Goal: Find specific page/section: Find specific page/section

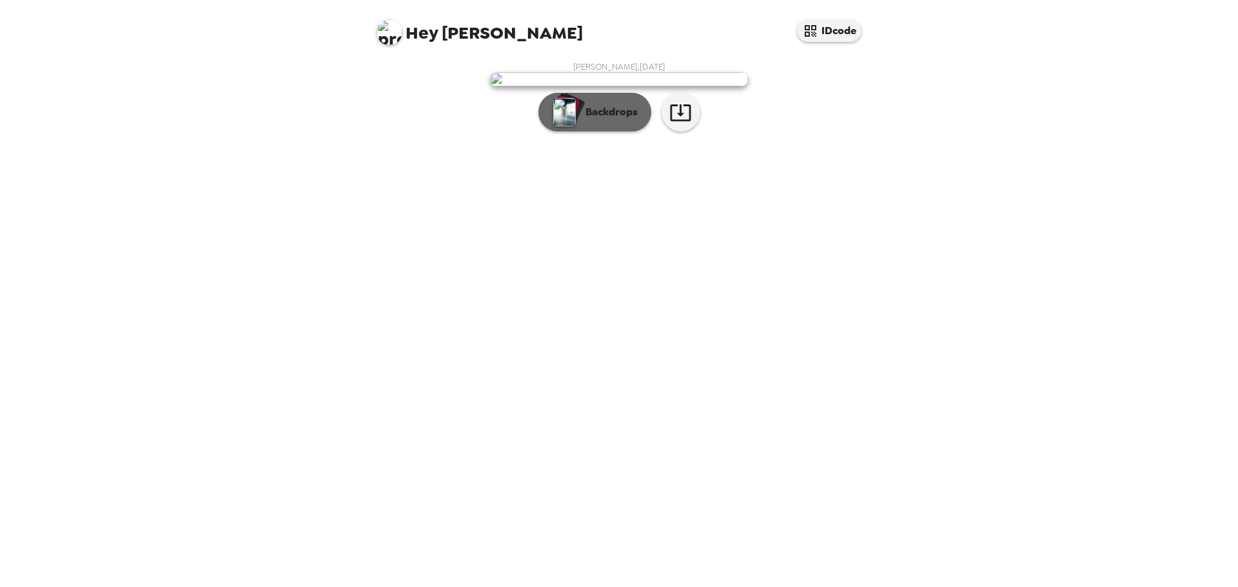
click at [599, 120] on p "Backdrops" at bounding box center [608, 111] width 59 height 15
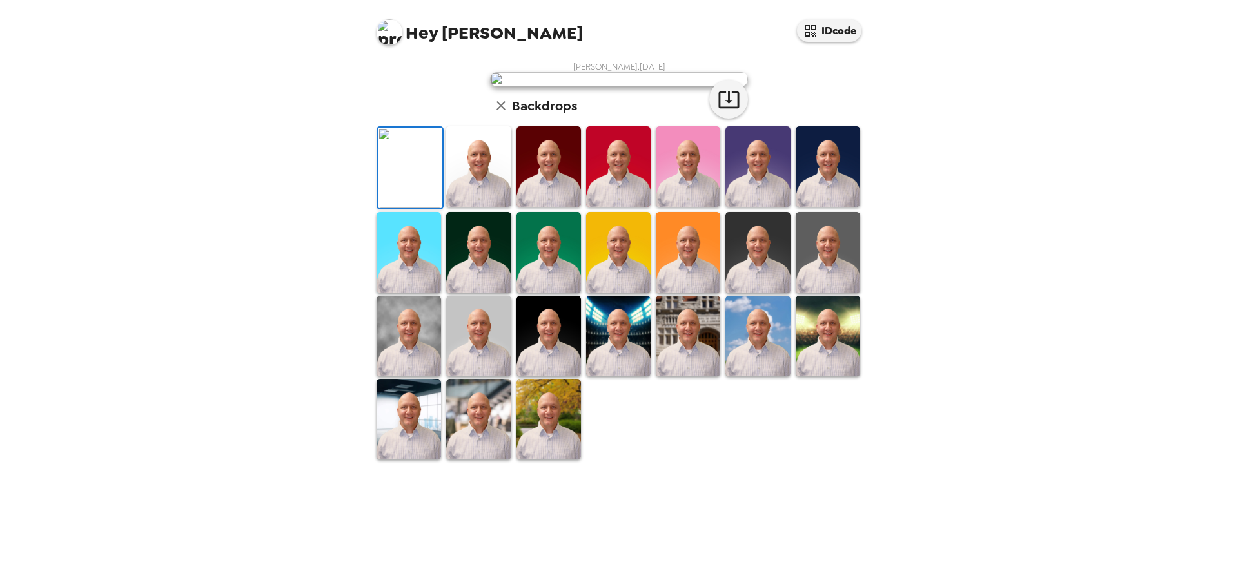
click at [389, 29] on img at bounding box center [390, 32] width 26 height 26
click at [410, 87] on span "Get help" at bounding box center [404, 84] width 35 height 11
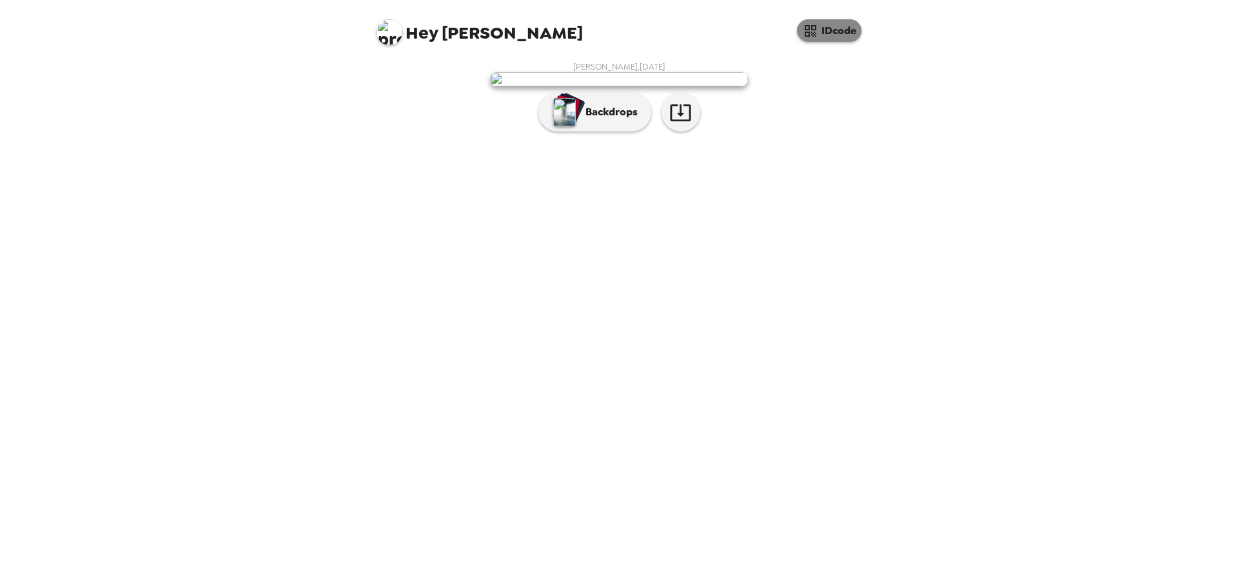
click at [814, 29] on icon "button" at bounding box center [811, 31] width 12 height 12
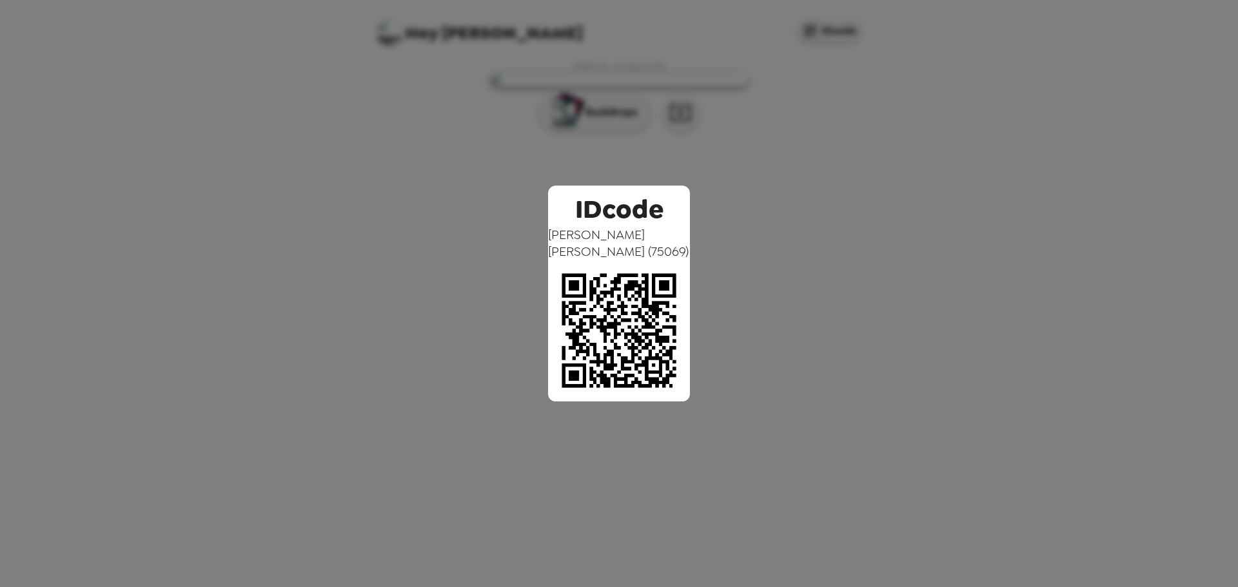
click at [827, 118] on div "IDcode Jeff Weller ( 75069 )" at bounding box center [619, 293] width 1238 height 587
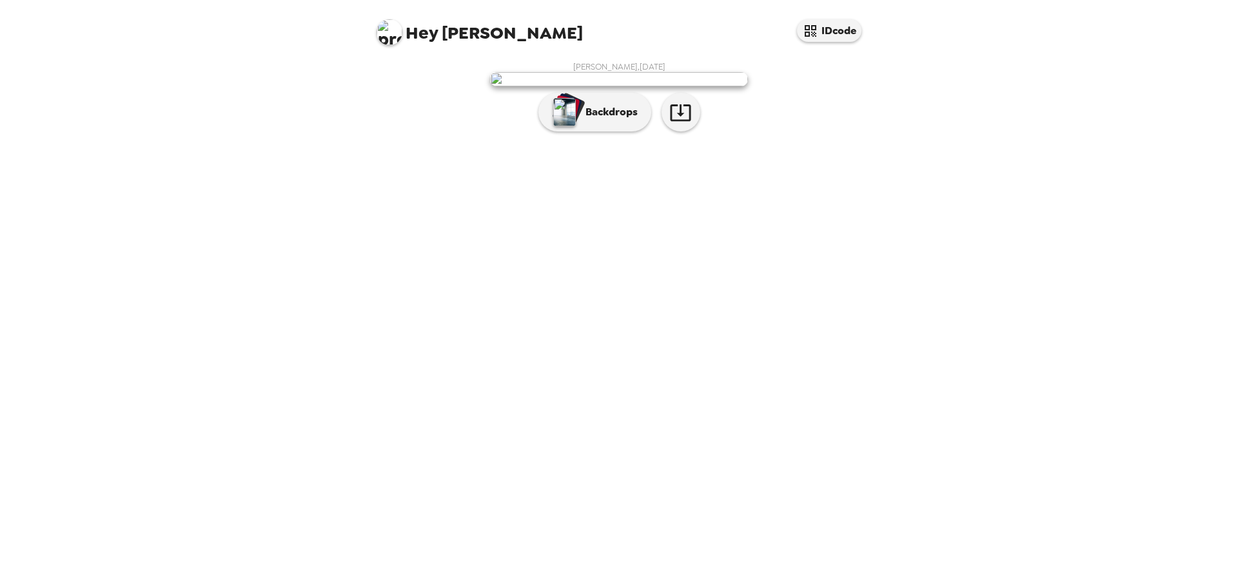
click at [627, 63] on span "Jeff Weller , 09-17-2025" at bounding box center [619, 66] width 92 height 11
click at [597, 86] on img at bounding box center [619, 79] width 258 height 14
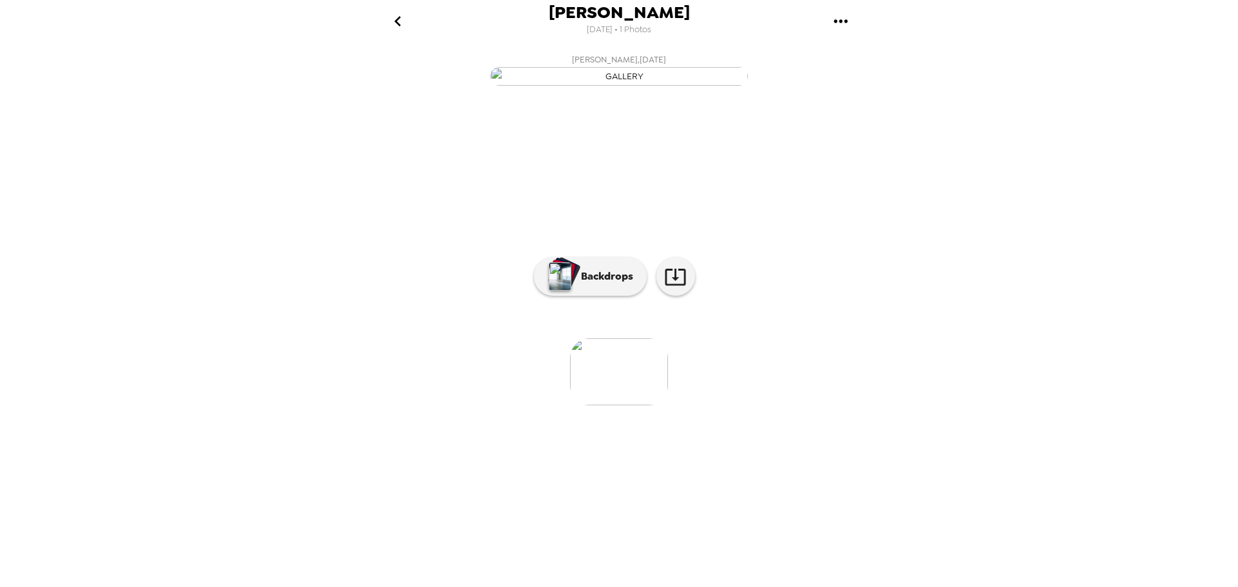
click at [399, 90] on button "Jeff Weller , 09-17-2025" at bounding box center [619, 68] width 516 height 41
click at [394, 21] on icon "go back" at bounding box center [398, 21] width 21 height 21
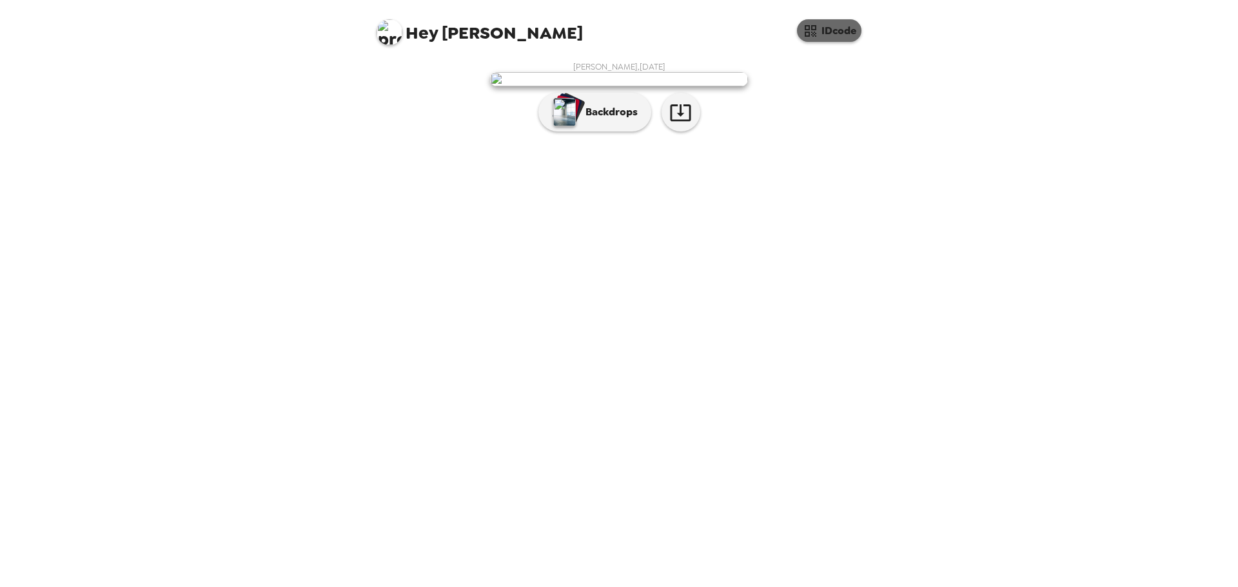
click at [833, 30] on button "IDcode" at bounding box center [829, 30] width 64 height 23
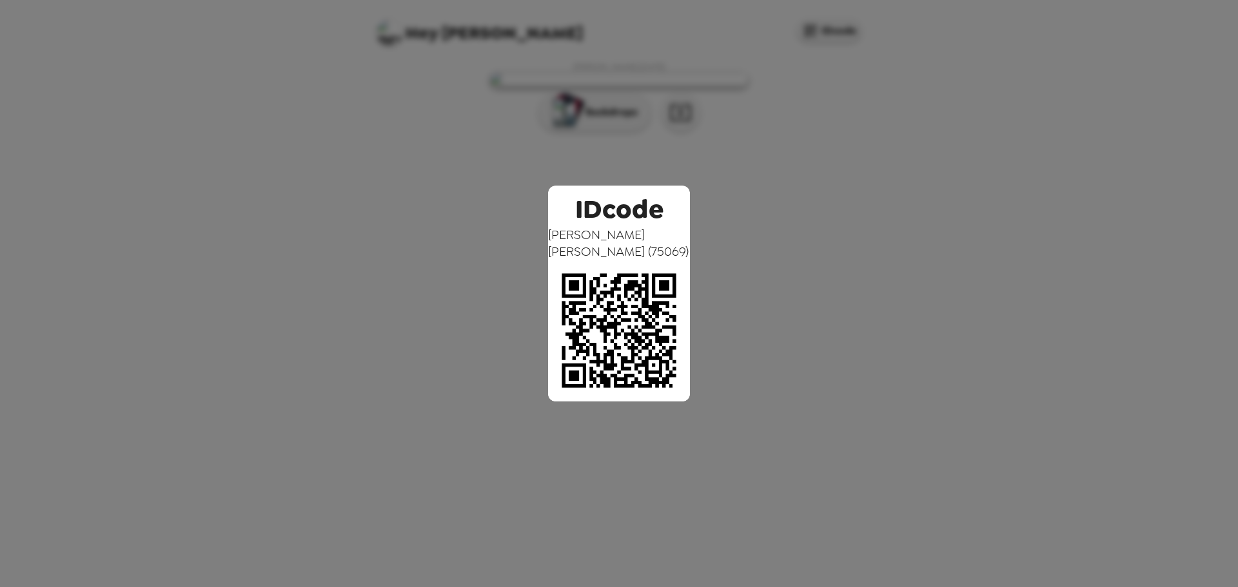
click at [787, 250] on div "IDcode Jeff Weller ( 75069 )" at bounding box center [619, 293] width 1238 height 587
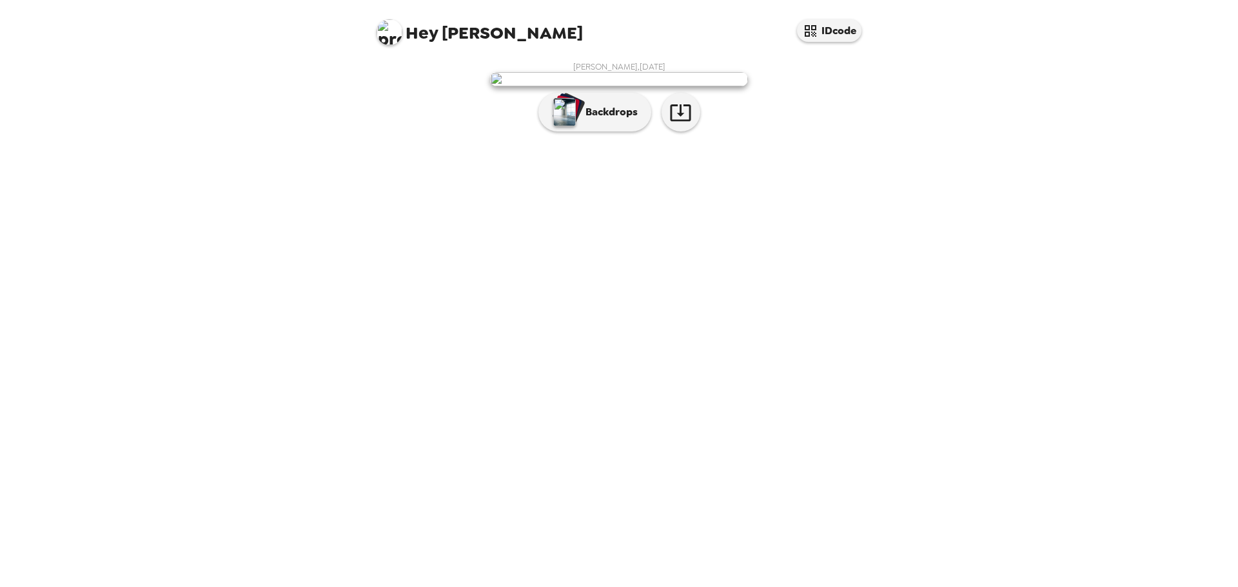
click at [638, 86] on img at bounding box center [619, 79] width 258 height 14
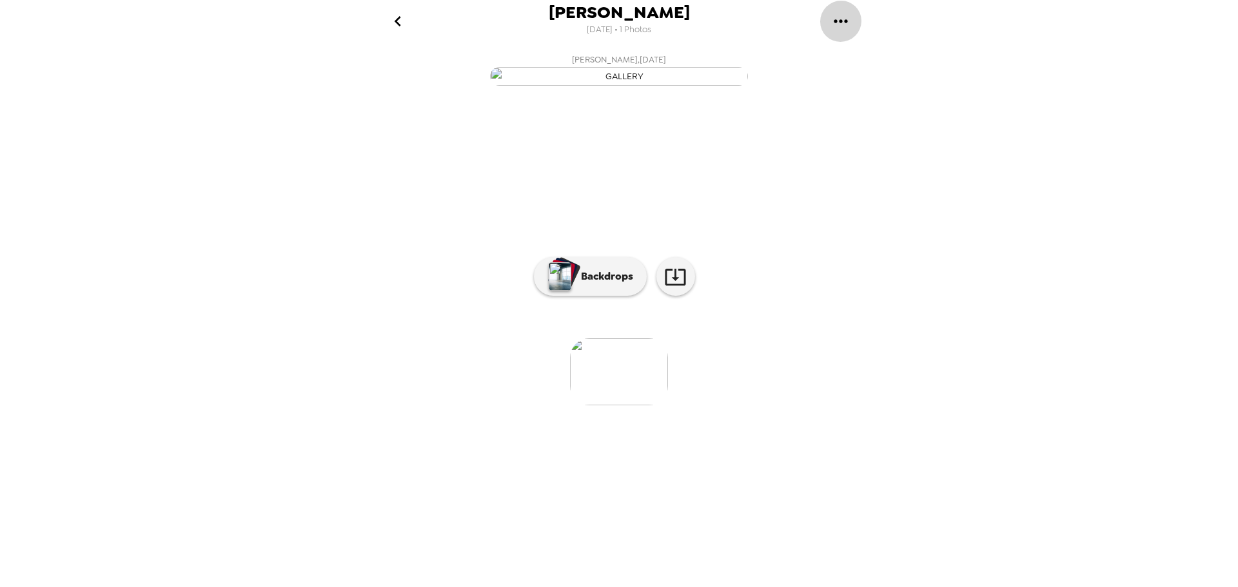
click at [837, 21] on icon "gallery menu" at bounding box center [841, 20] width 14 height 3
click at [908, 232] on div at bounding box center [619, 293] width 1238 height 587
click at [785, 90] on button "Jeff Weller , 09-17-2025" at bounding box center [619, 68] width 516 height 41
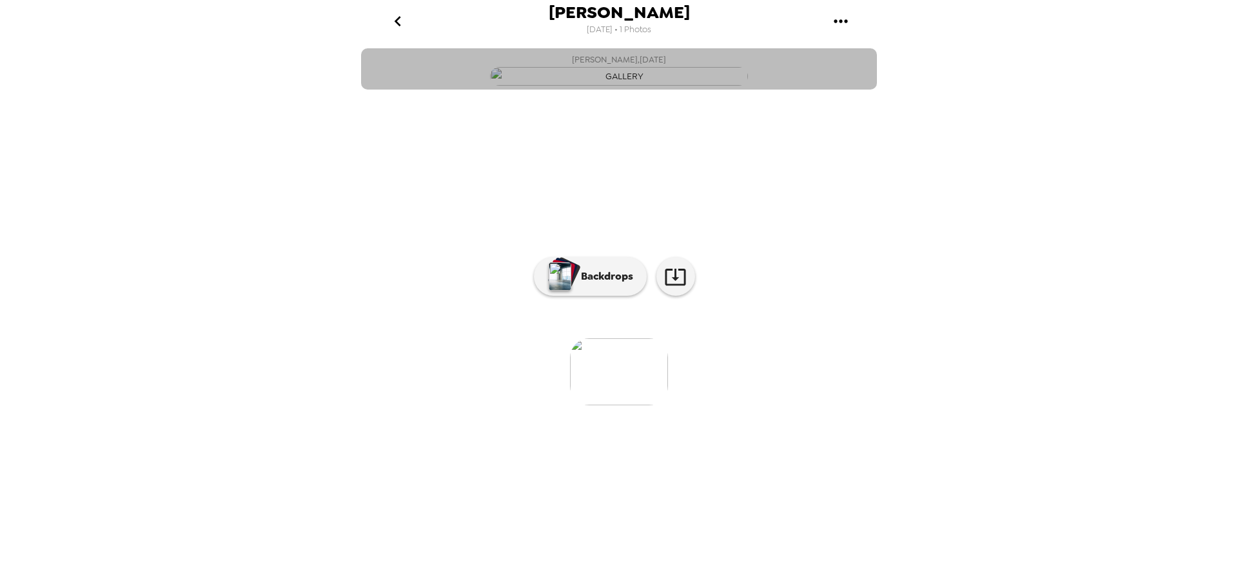
click at [515, 86] on img "button" at bounding box center [619, 76] width 258 height 19
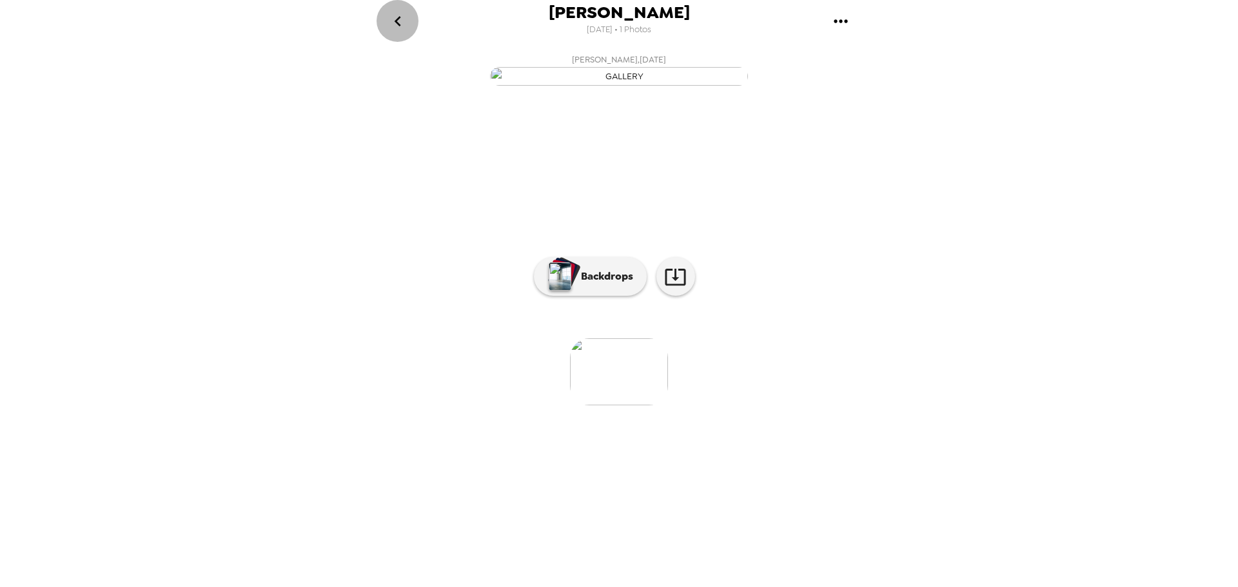
click at [398, 19] on icon "go back" at bounding box center [397, 21] width 6 height 10
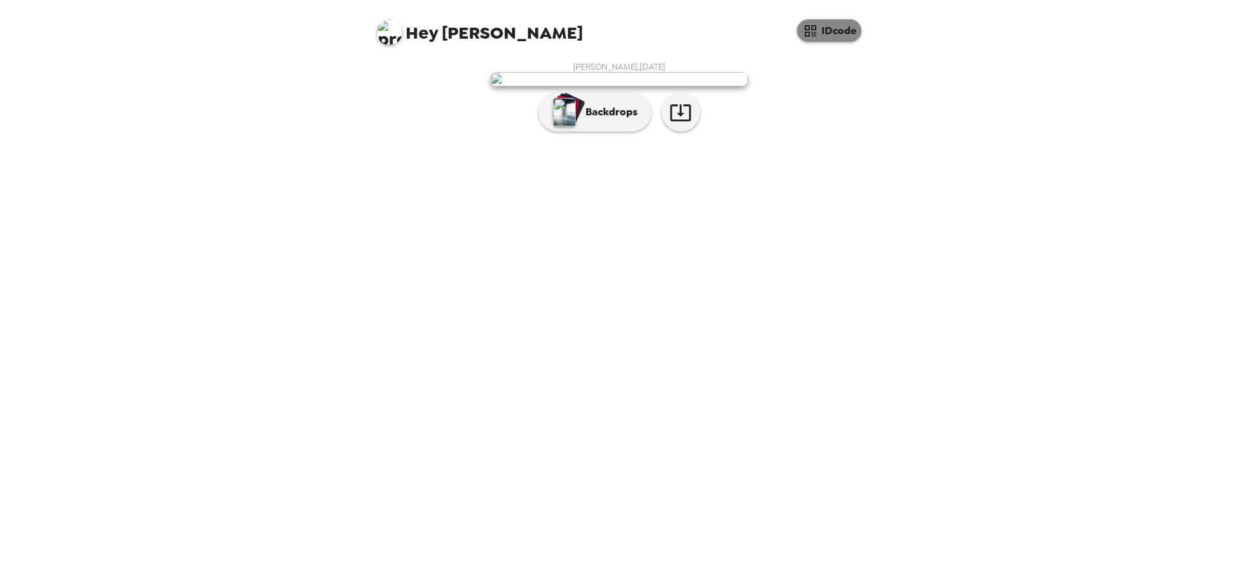
click at [834, 36] on button "IDcode" at bounding box center [829, 30] width 64 height 23
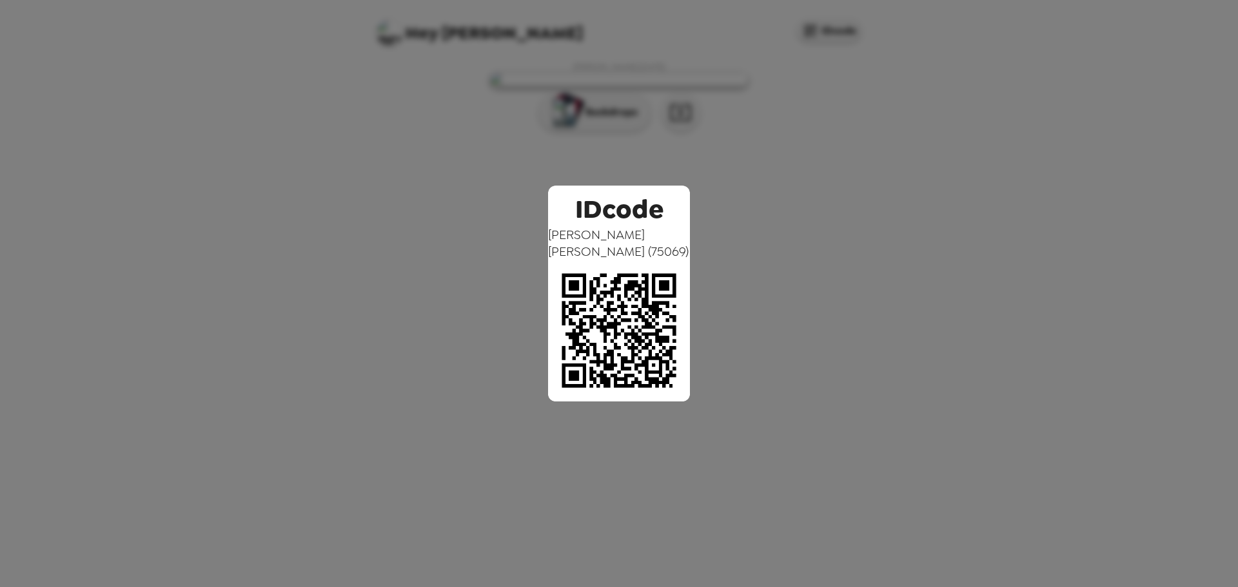
click at [925, 271] on div "IDcode Jeff Weller ( 75069 )" at bounding box center [619, 293] width 1238 height 587
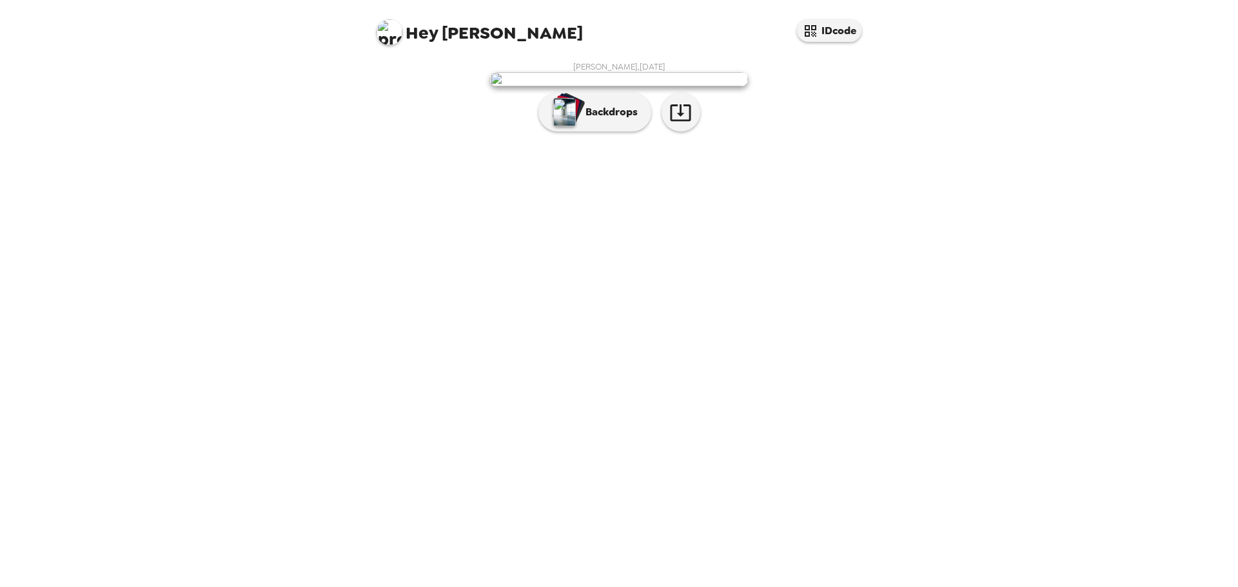
click at [683, 86] on img at bounding box center [619, 79] width 258 height 14
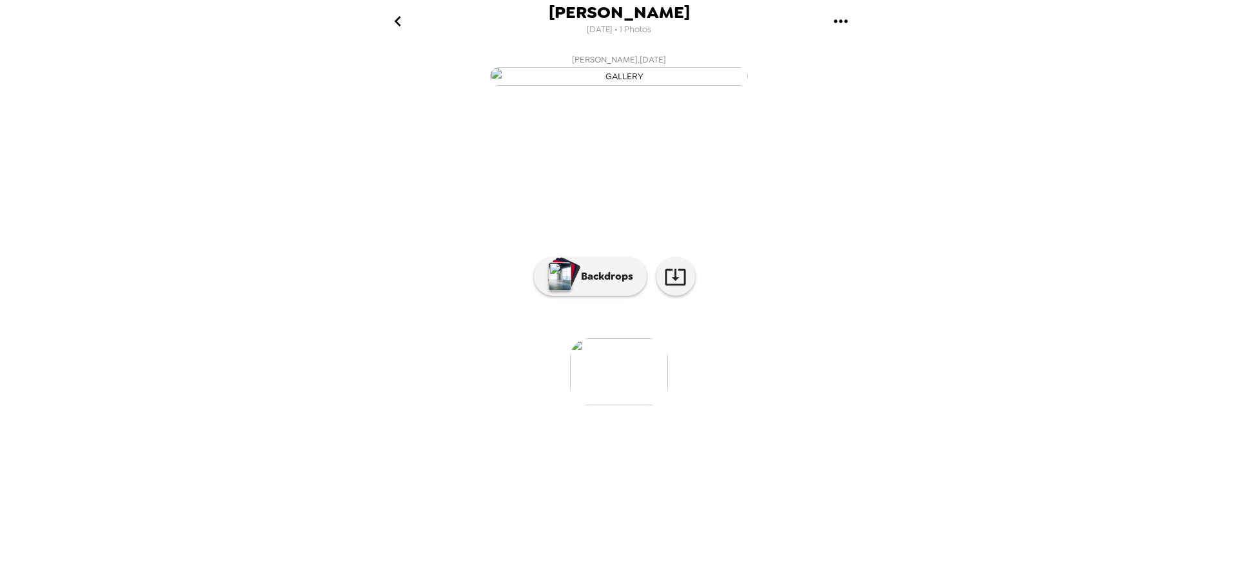
click at [831, 90] on button "Jeff Weller , 09-17-2025" at bounding box center [619, 68] width 516 height 41
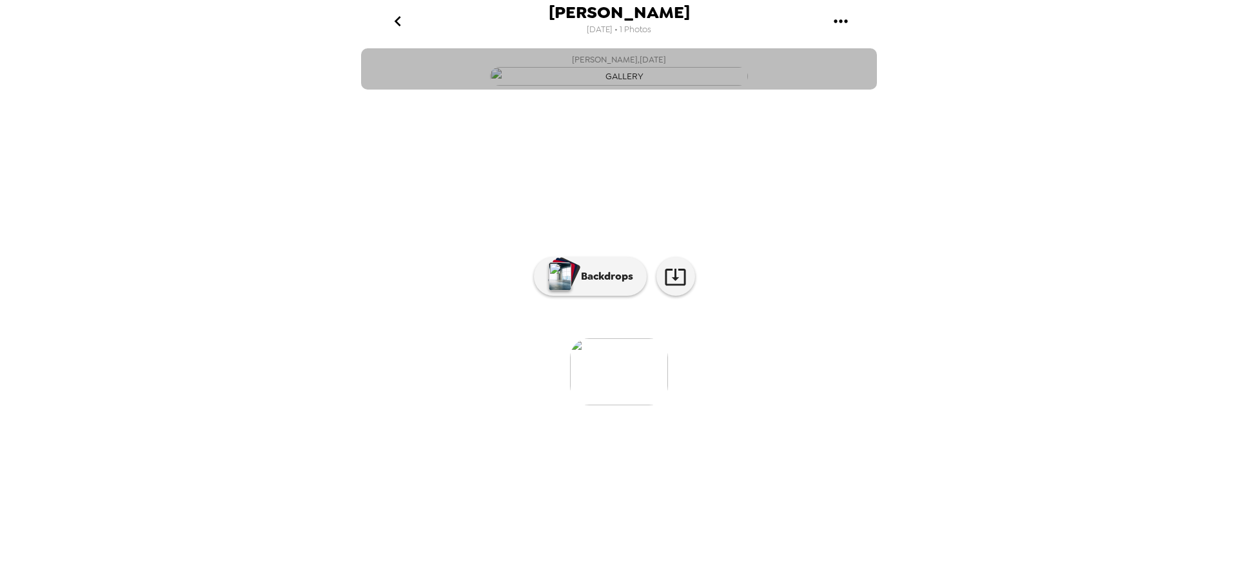
click at [831, 90] on button "Jeff Weller , 09-17-2025" at bounding box center [619, 68] width 516 height 41
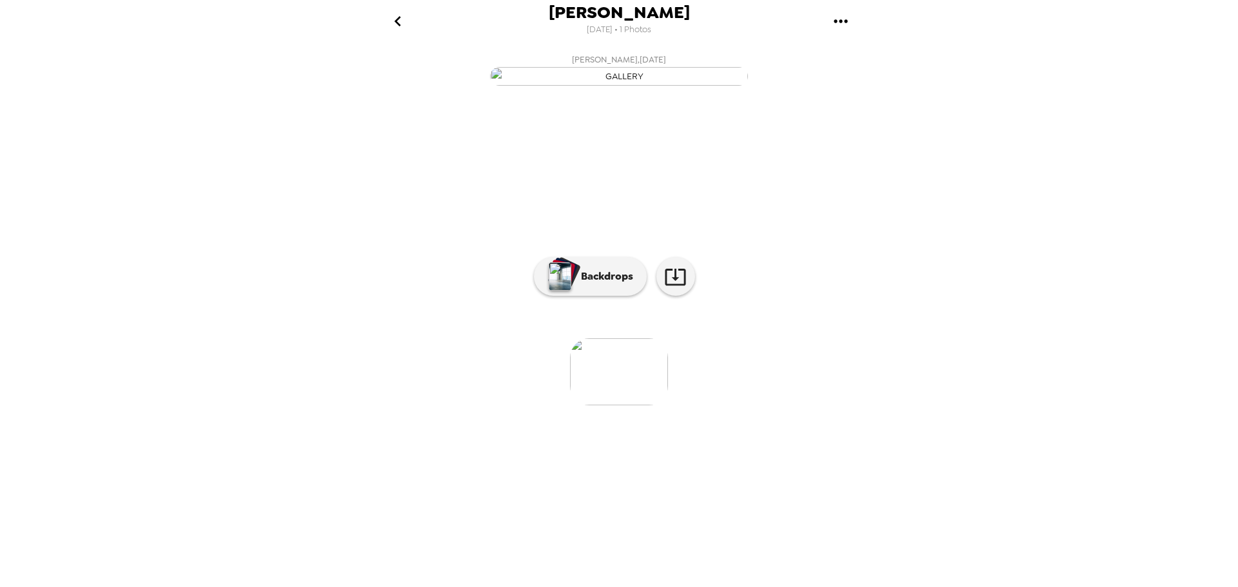
click at [831, 90] on button "Jeff Weller , 09-17-2025" at bounding box center [619, 68] width 516 height 41
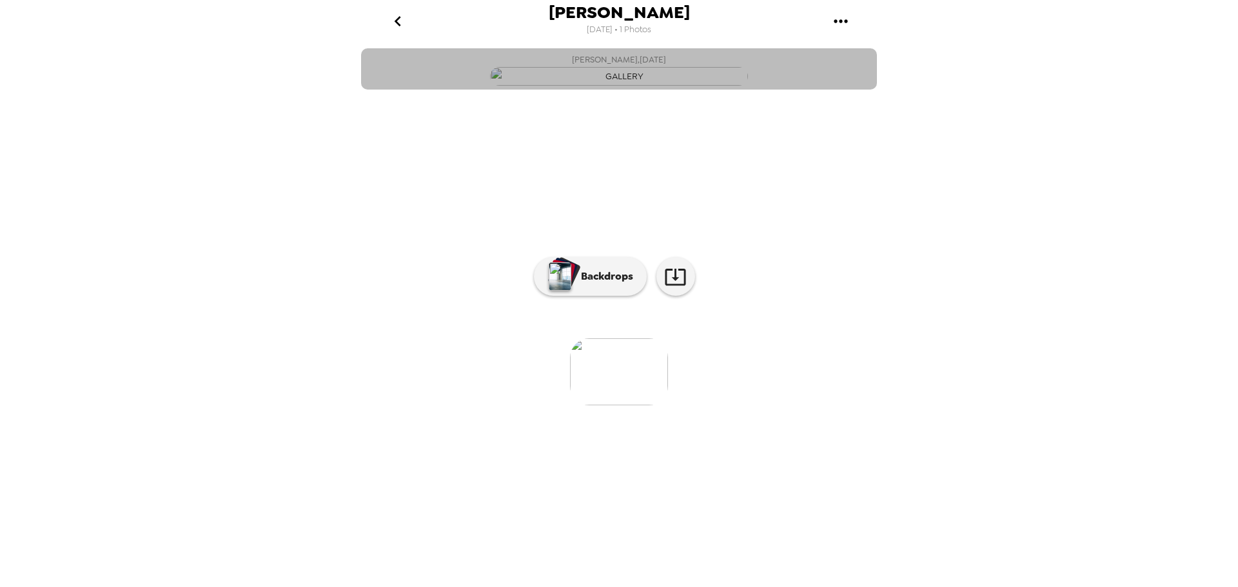
click at [831, 90] on button "Jeff Weller , 09-17-2025" at bounding box center [619, 68] width 516 height 41
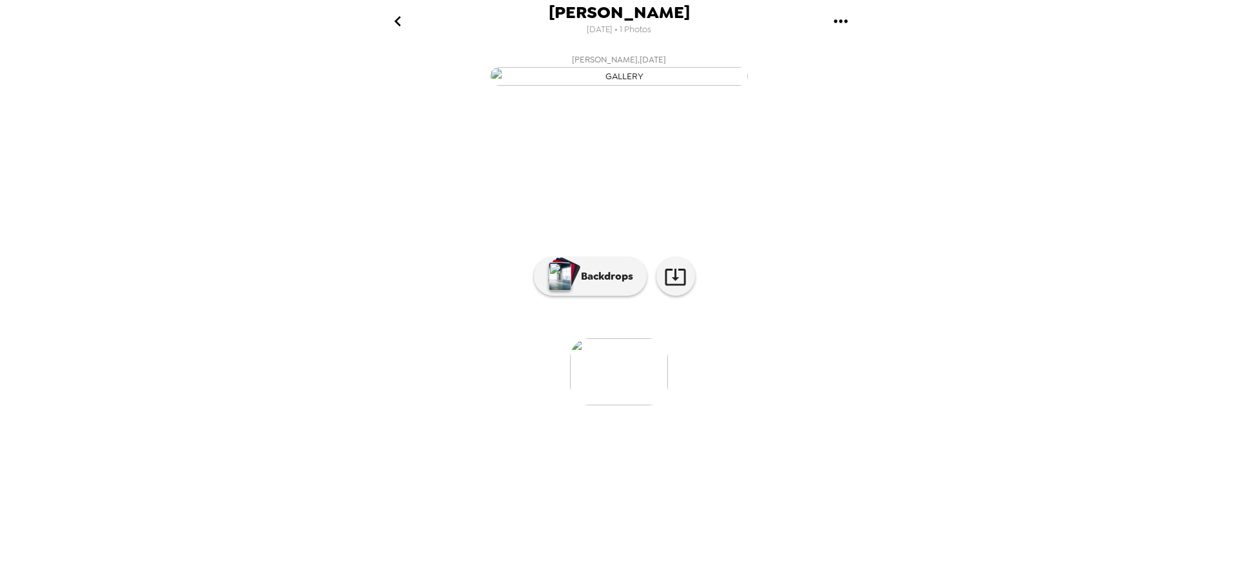
click at [831, 90] on button "Jeff Weller , 09-17-2025" at bounding box center [619, 68] width 516 height 41
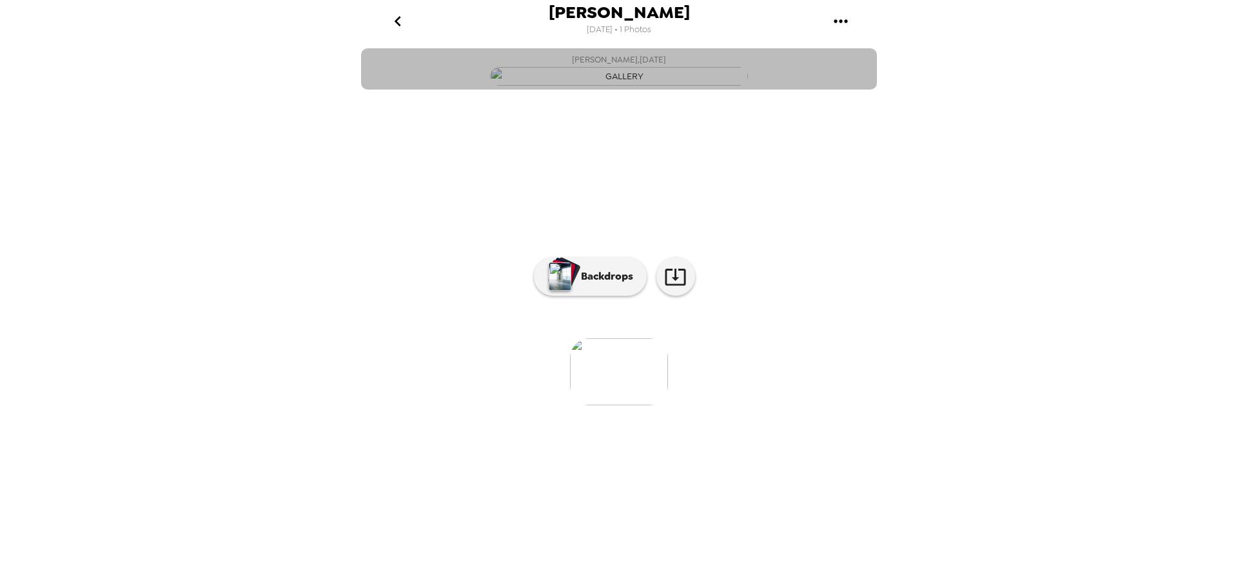
click at [830, 90] on button "Jeff Weller , 09-17-2025" at bounding box center [619, 68] width 516 height 41
click at [685, 86] on img "button" at bounding box center [619, 76] width 258 height 19
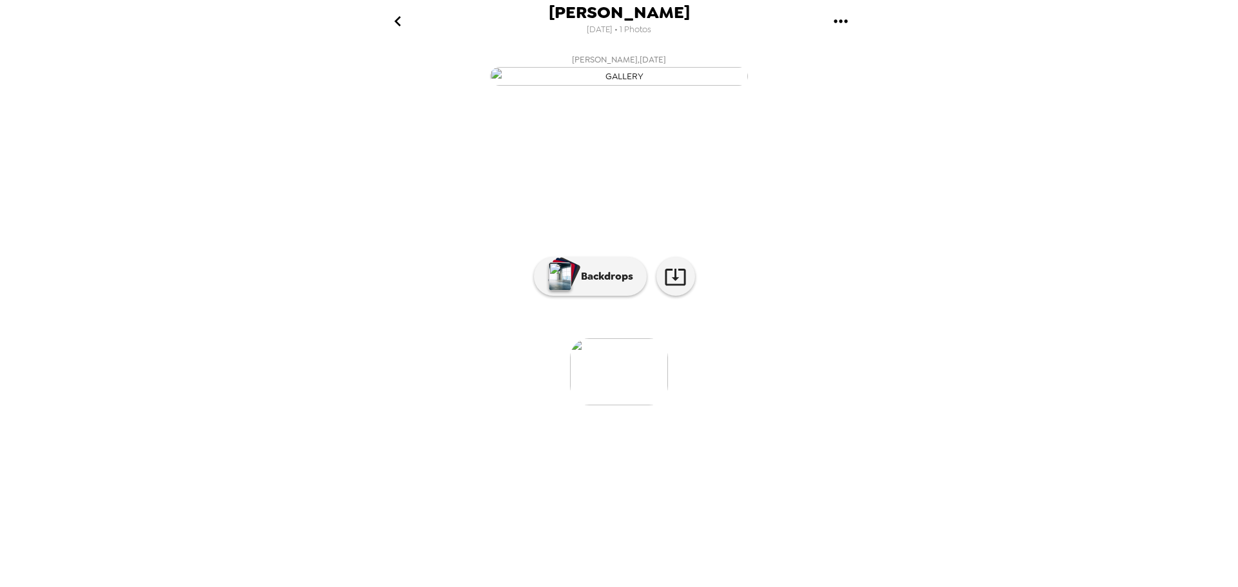
click at [899, 241] on div "Jeff Weller 9/18/2025 • 1 Photos Jeff Weller , 09-17-2025 0 photos waiting revi…" at bounding box center [619, 293] width 1238 height 587
click at [841, 21] on icon "gallery menu" at bounding box center [841, 20] width 14 height 3
click at [258, 84] on div at bounding box center [619, 293] width 1238 height 587
click at [938, 181] on div "Jeff Weller 9/18/2025 • 1 Photos Jeff Weller , 09-17-2025 0 photos waiting revi…" at bounding box center [619, 293] width 1238 height 587
click at [622, 12] on span "[PERSON_NAME]" at bounding box center [619, 12] width 141 height 17
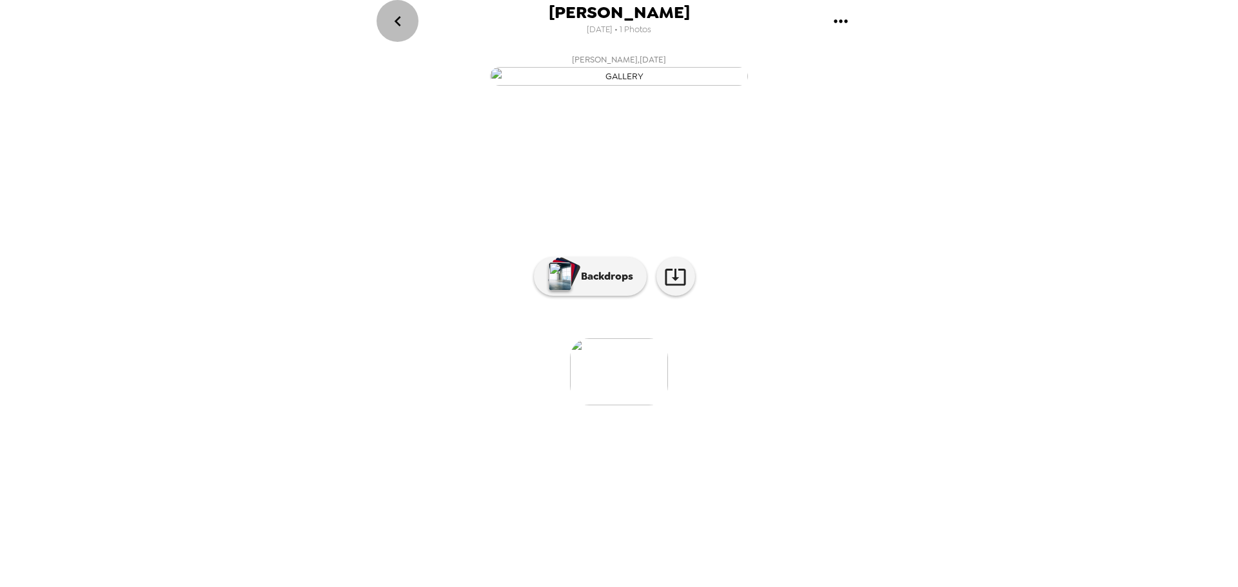
click at [396, 21] on icon "go back" at bounding box center [397, 21] width 6 height 10
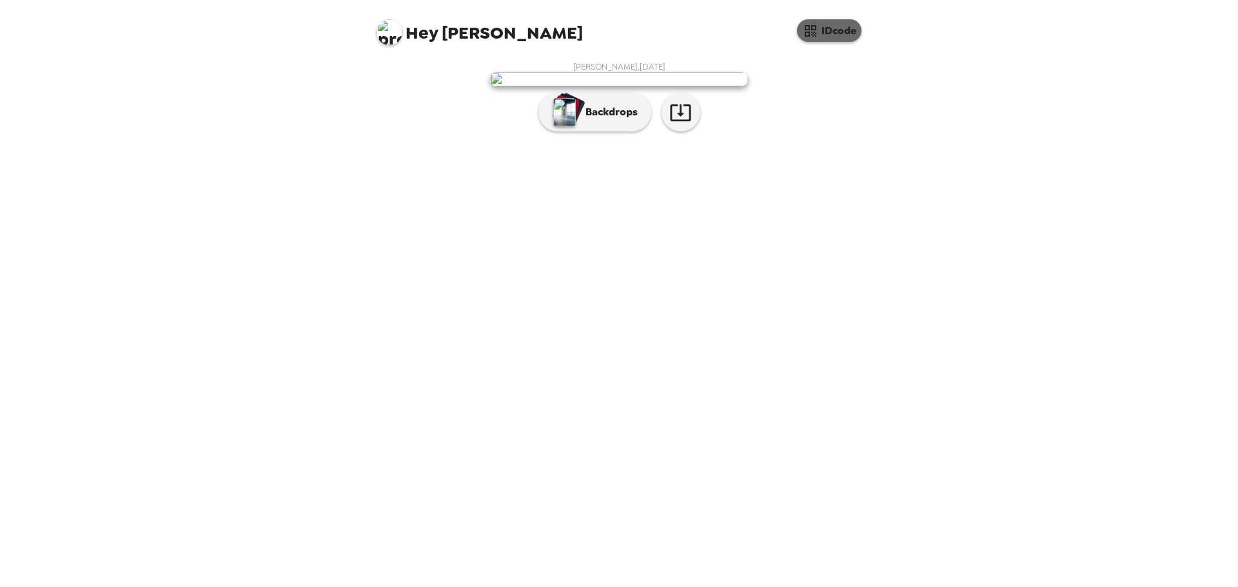
click at [827, 32] on button "IDcode" at bounding box center [829, 30] width 64 height 23
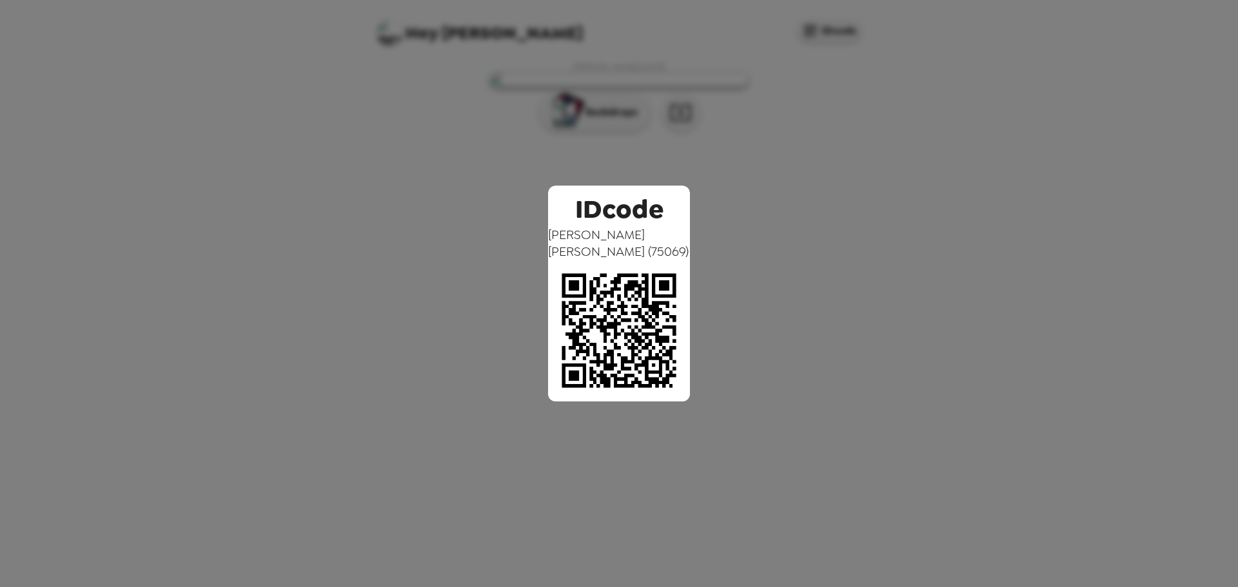
click at [795, 111] on div "IDcode Jeff Weller ( 75069 )" at bounding box center [619, 293] width 1238 height 587
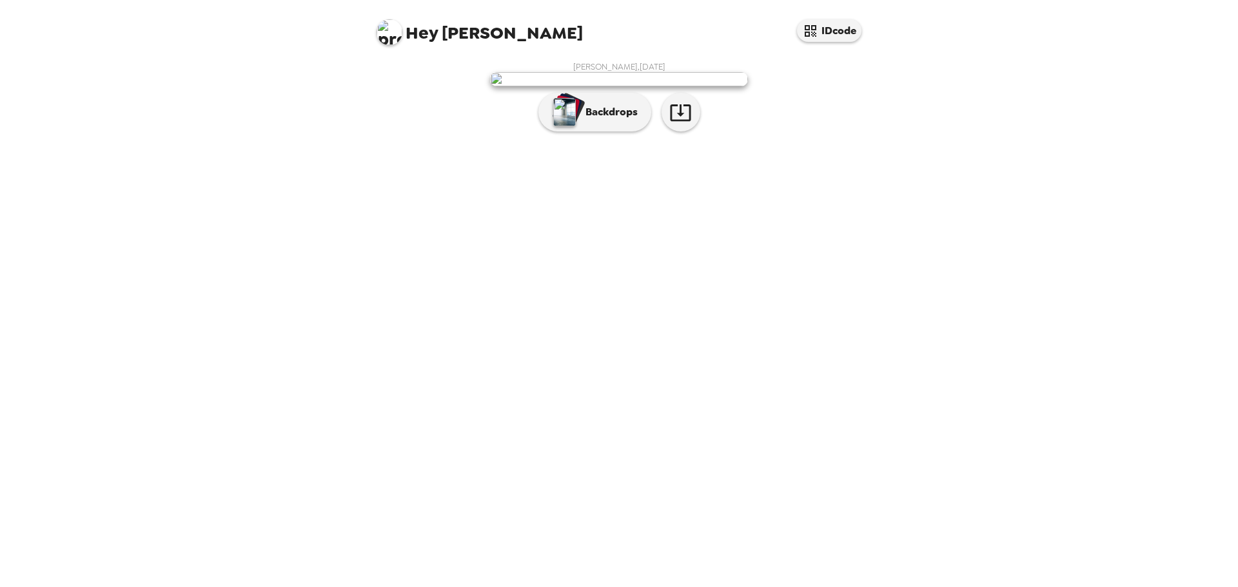
click at [385, 29] on img at bounding box center [390, 32] width 26 height 26
click at [402, 83] on span "Get help" at bounding box center [404, 84] width 35 height 11
